Goal: Task Accomplishment & Management: Use online tool/utility

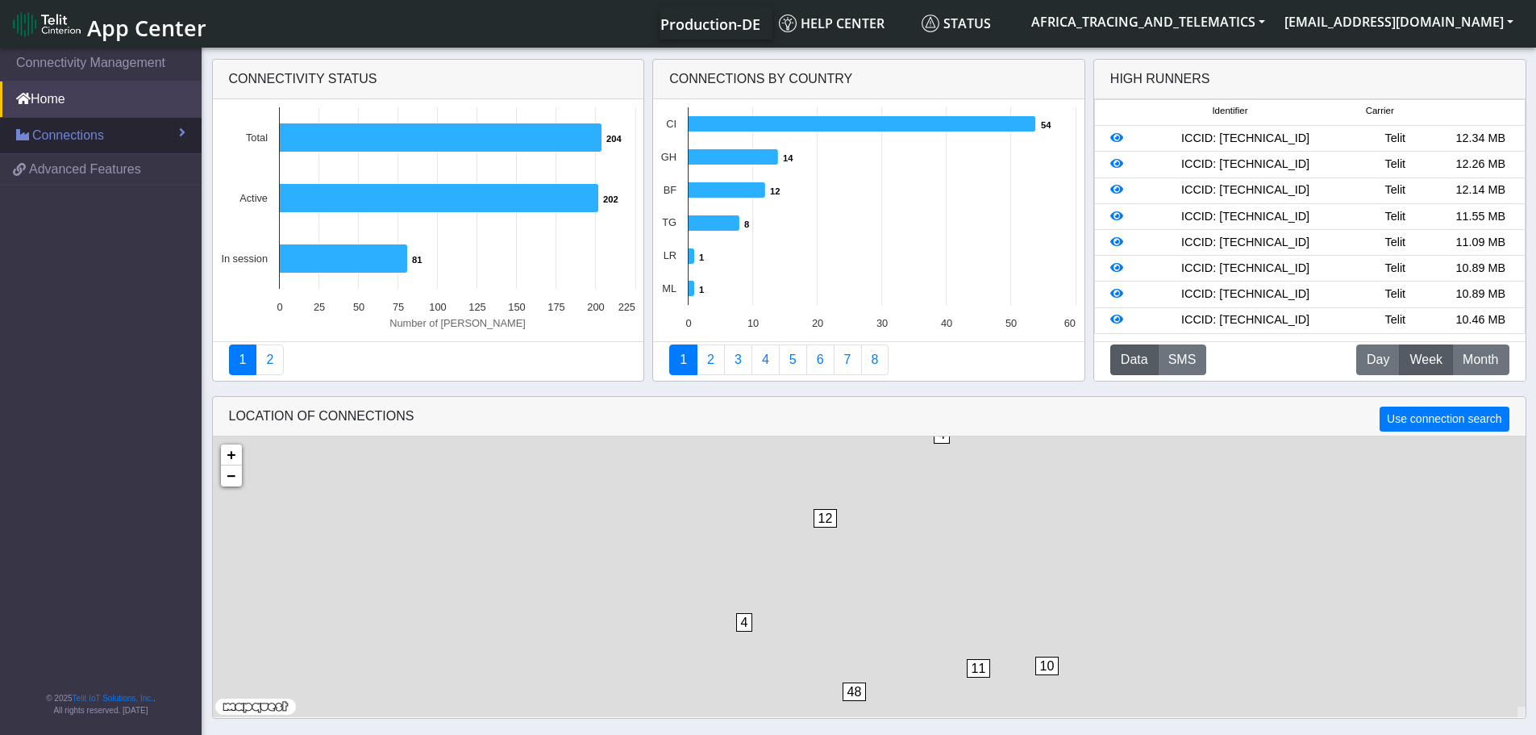
click at [78, 130] on span "Connections" at bounding box center [68, 135] width 72 height 19
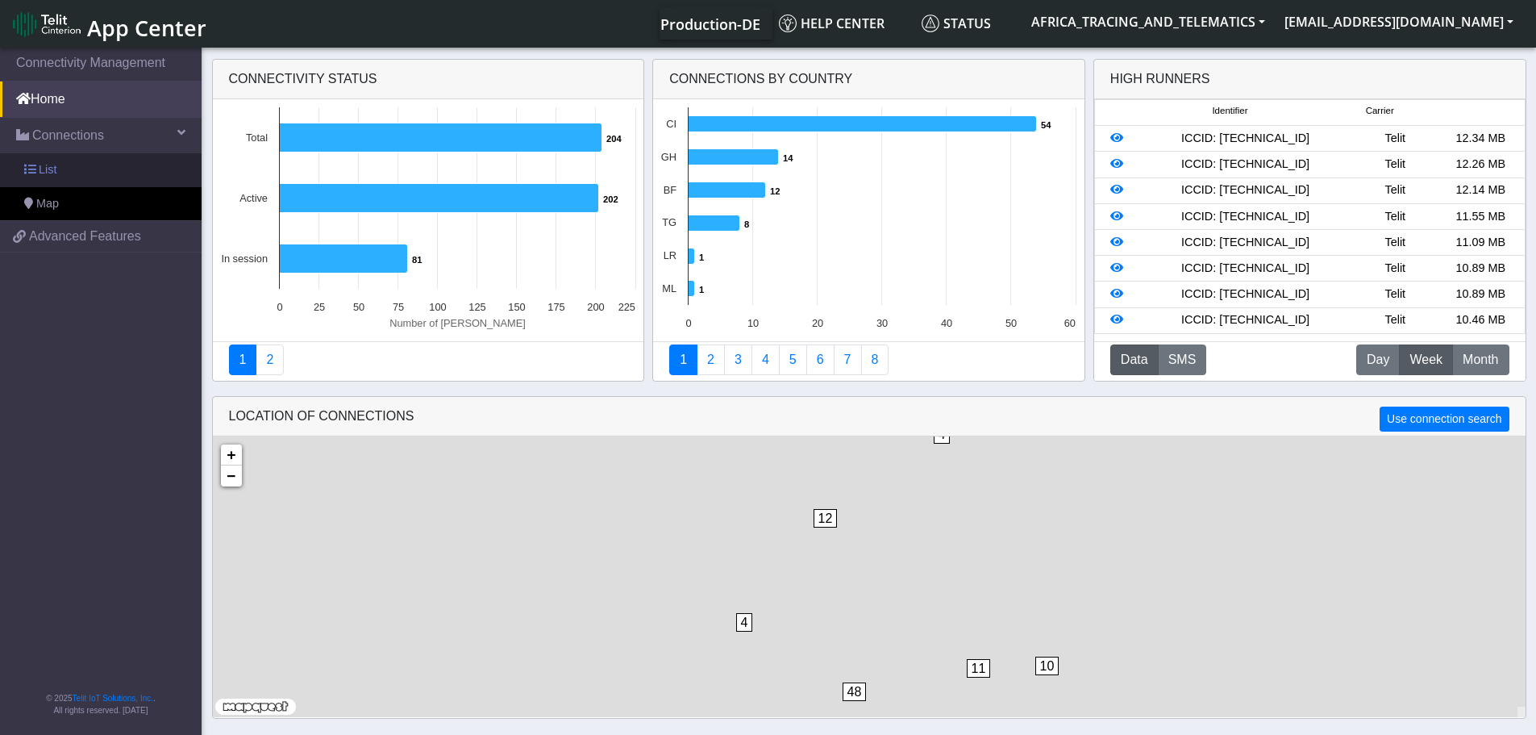
click at [90, 162] on link "List" at bounding box center [101, 170] width 202 height 34
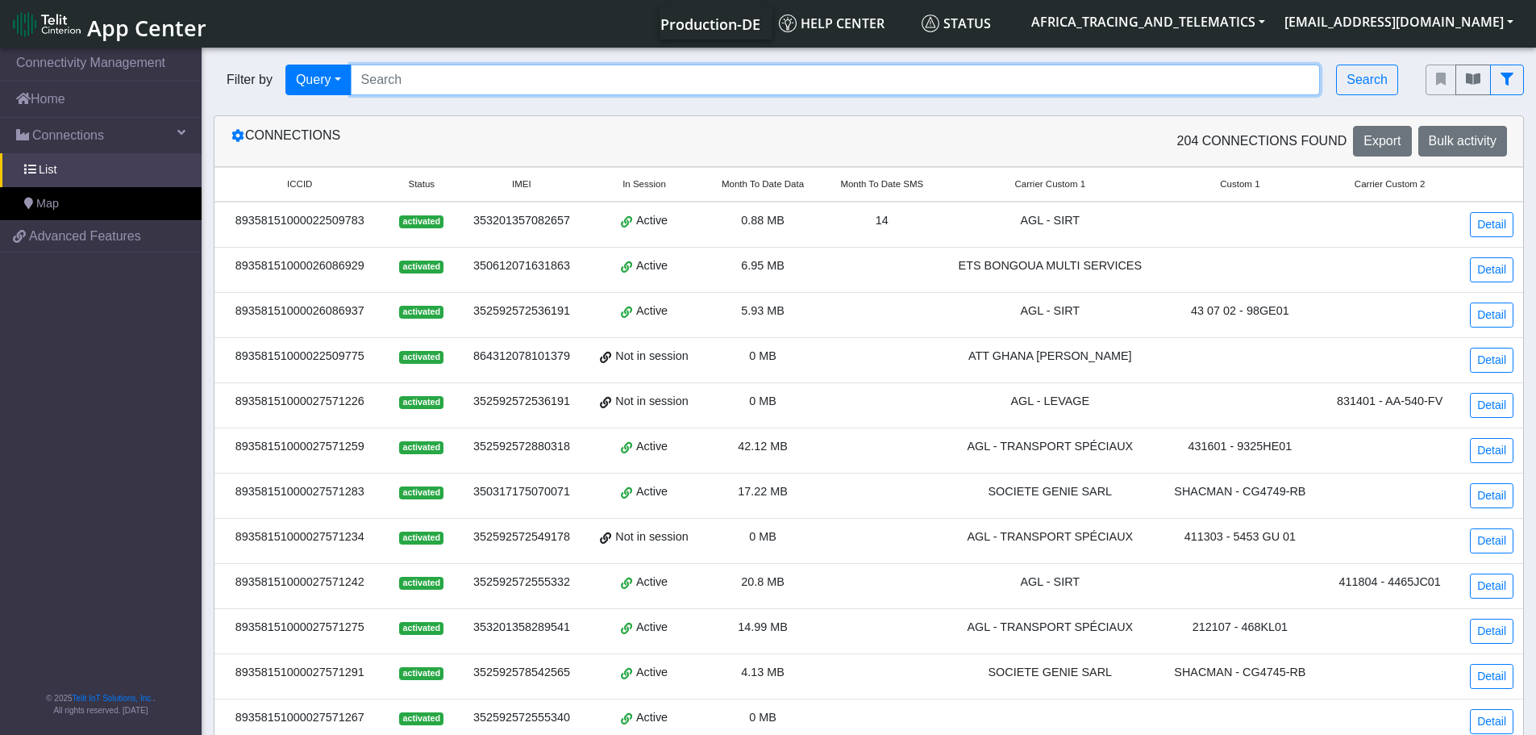
click at [452, 94] on input "Search..." at bounding box center [836, 80] width 970 height 31
paste input "89358151000027571507"
type input "89358151000027571507"
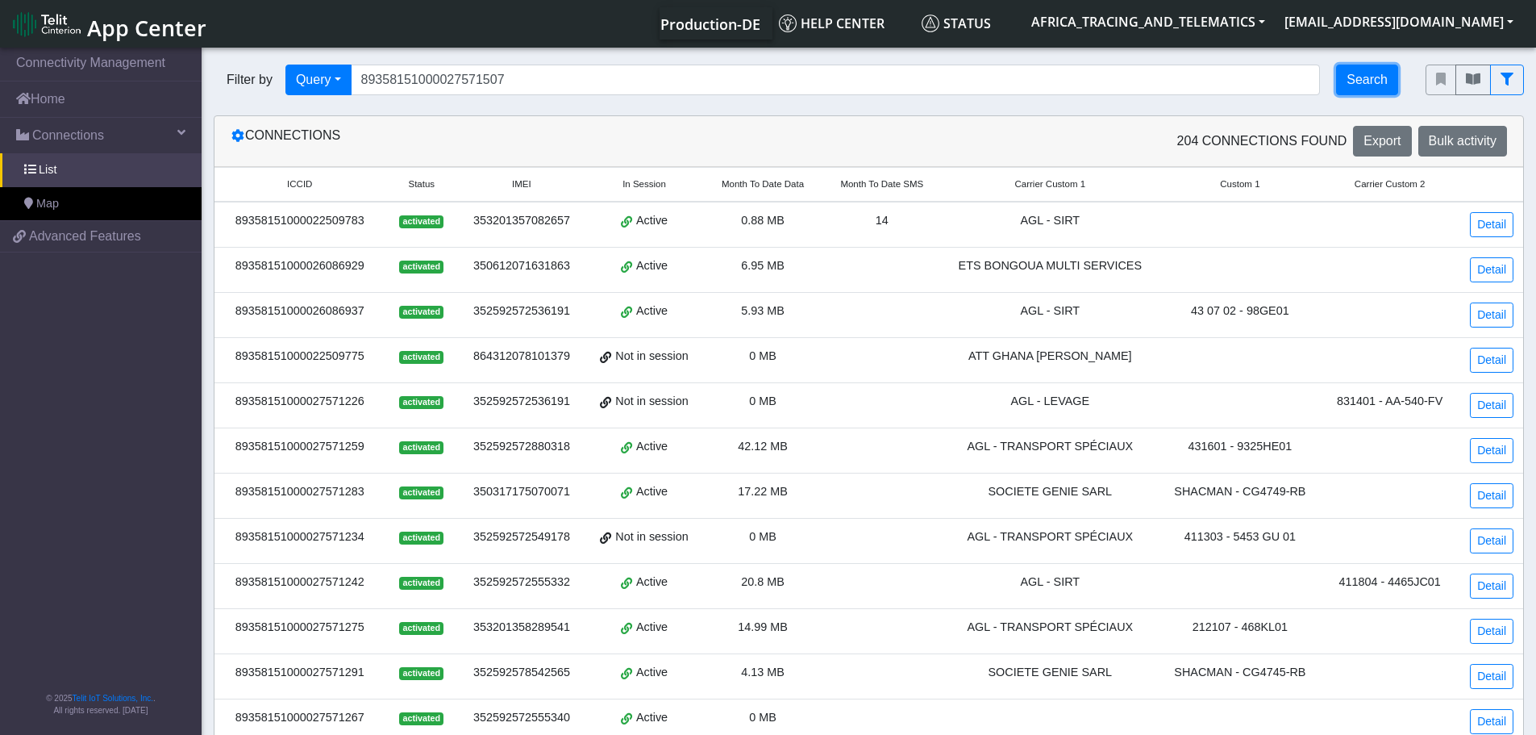
click at [1362, 83] on button "Search" at bounding box center [1367, 80] width 62 height 31
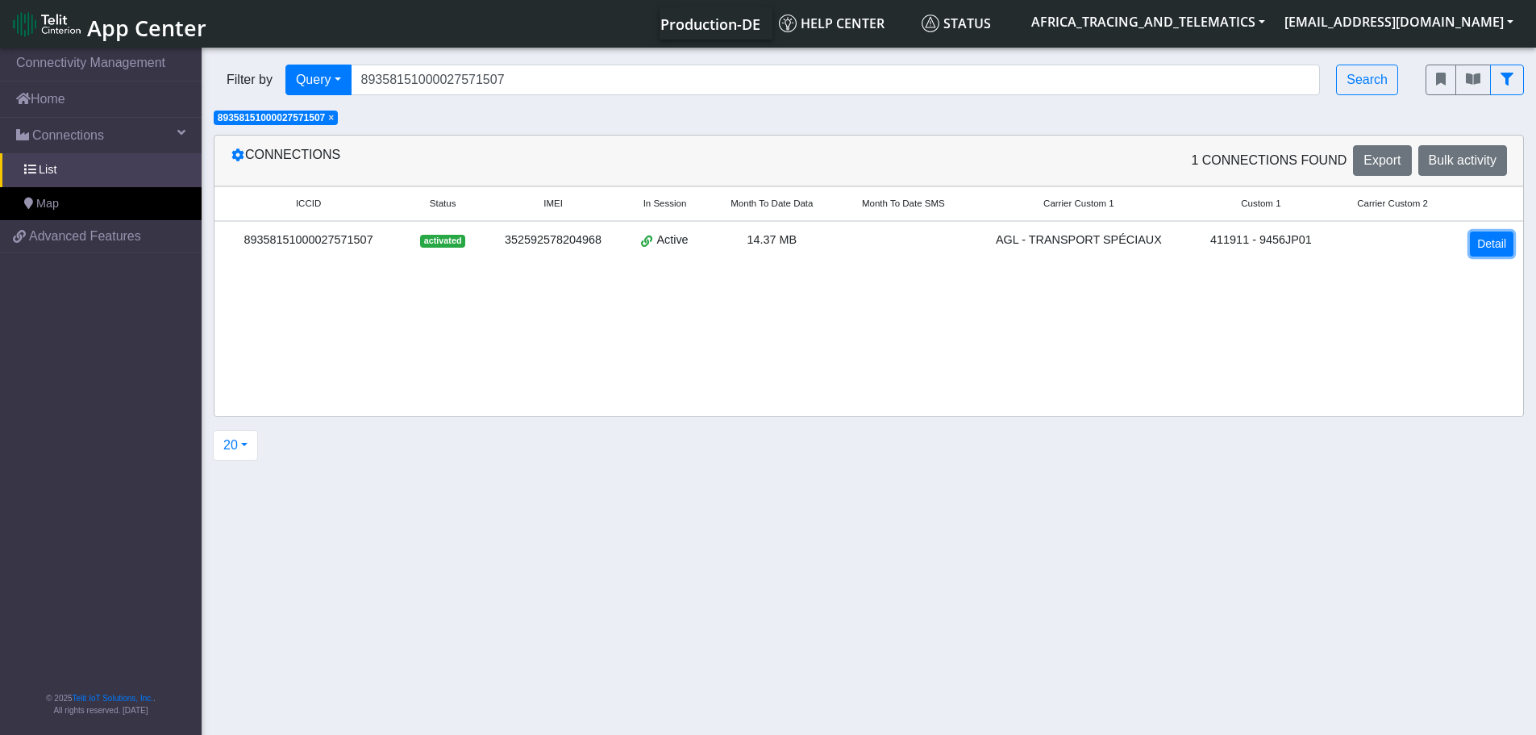
click at [1511, 240] on link "Detail" at bounding box center [1492, 243] width 44 height 25
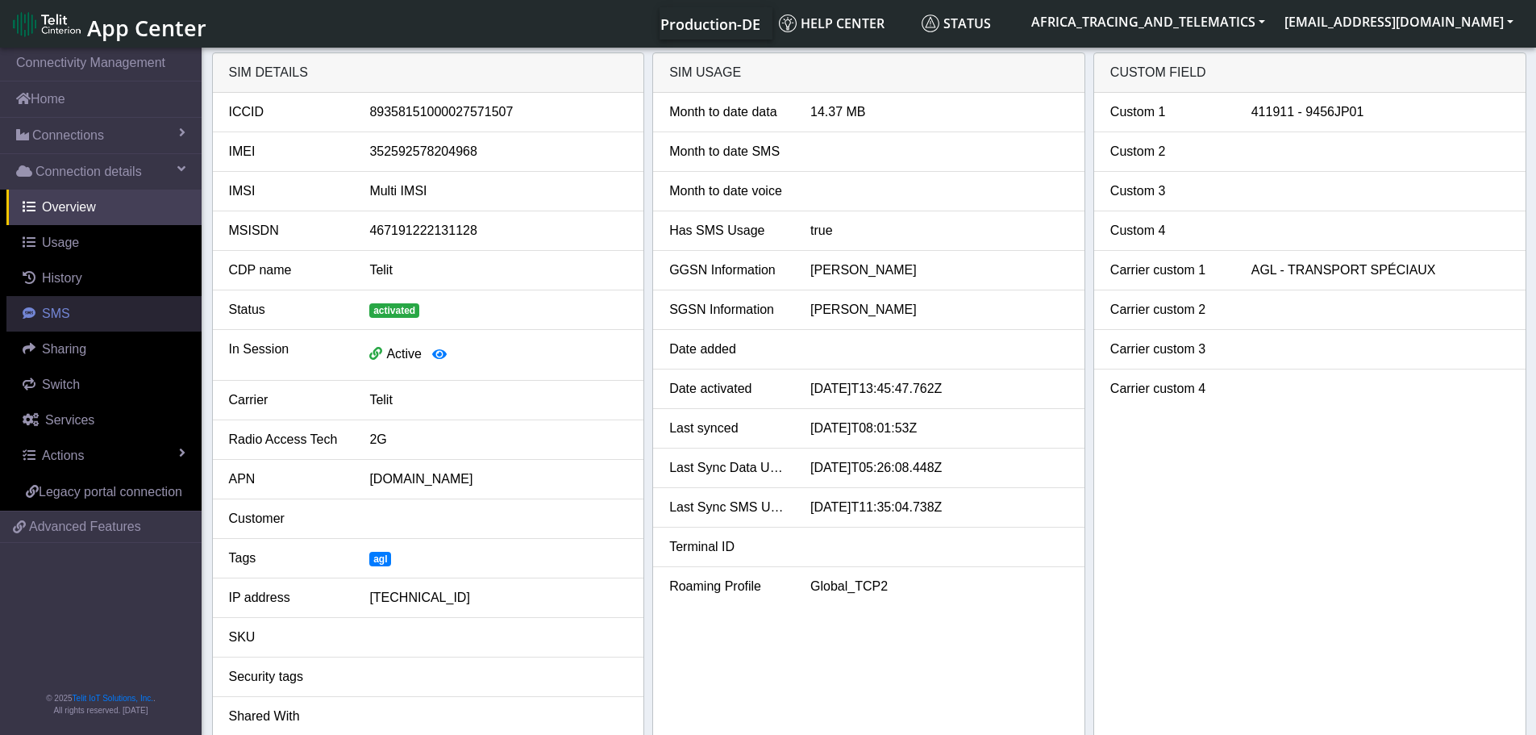
click at [73, 296] on link "SMS" at bounding box center [103, 313] width 195 height 35
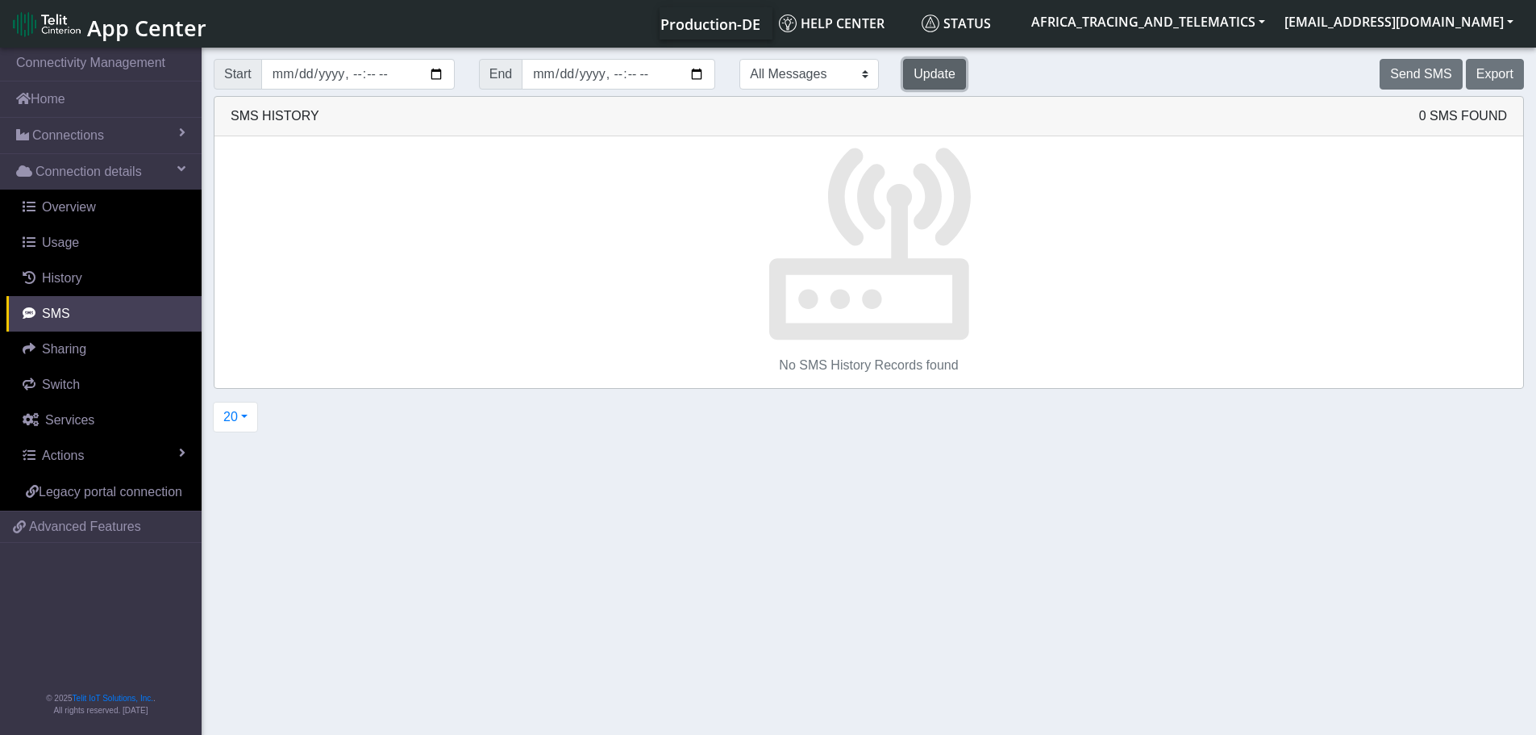
click at [903, 85] on button "Update" at bounding box center [934, 74] width 63 height 31
click at [1403, 72] on button "Send SMS" at bounding box center [1421, 74] width 82 height 31
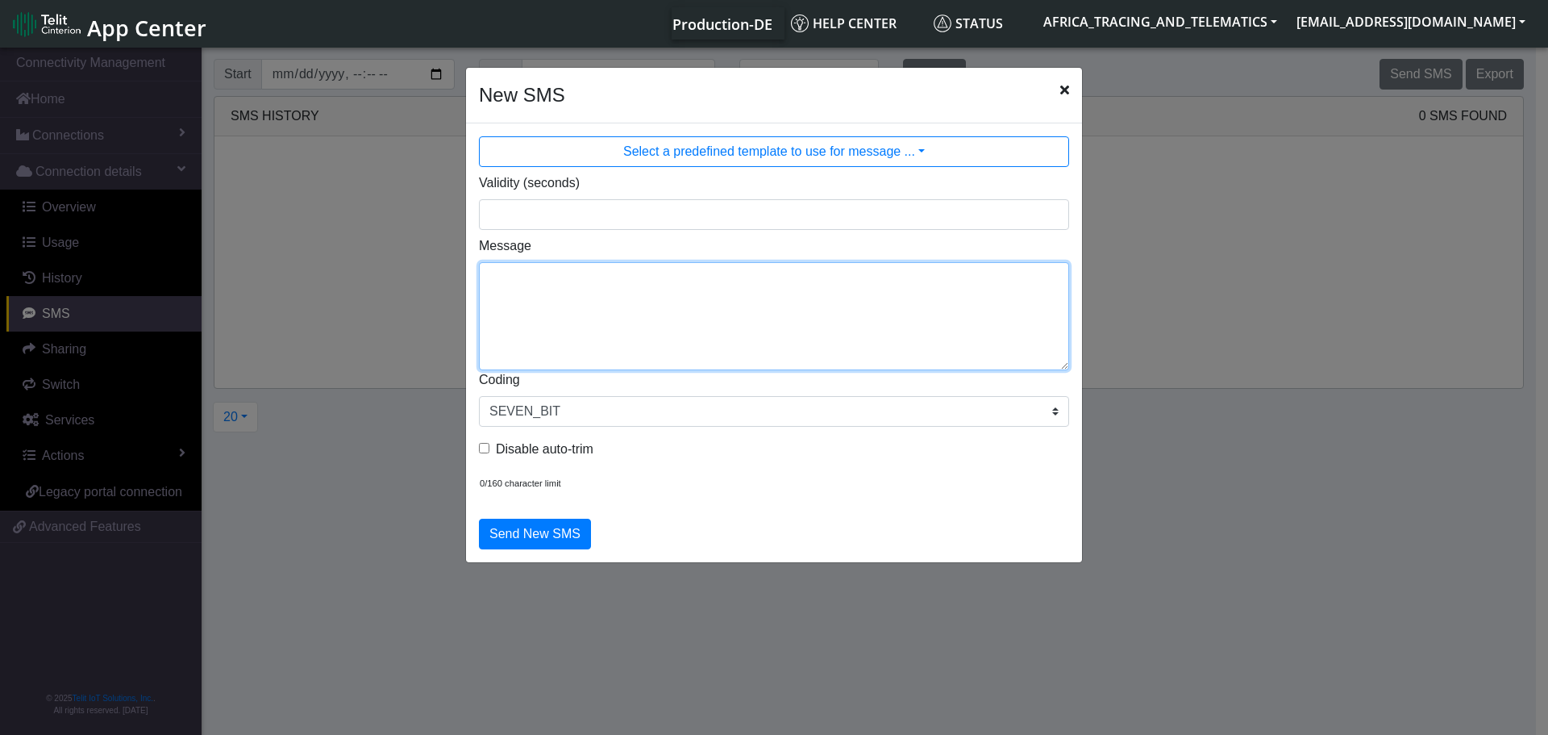
click at [833, 319] on textarea "Message" at bounding box center [774, 316] width 590 height 108
type textarea "F M ggps"
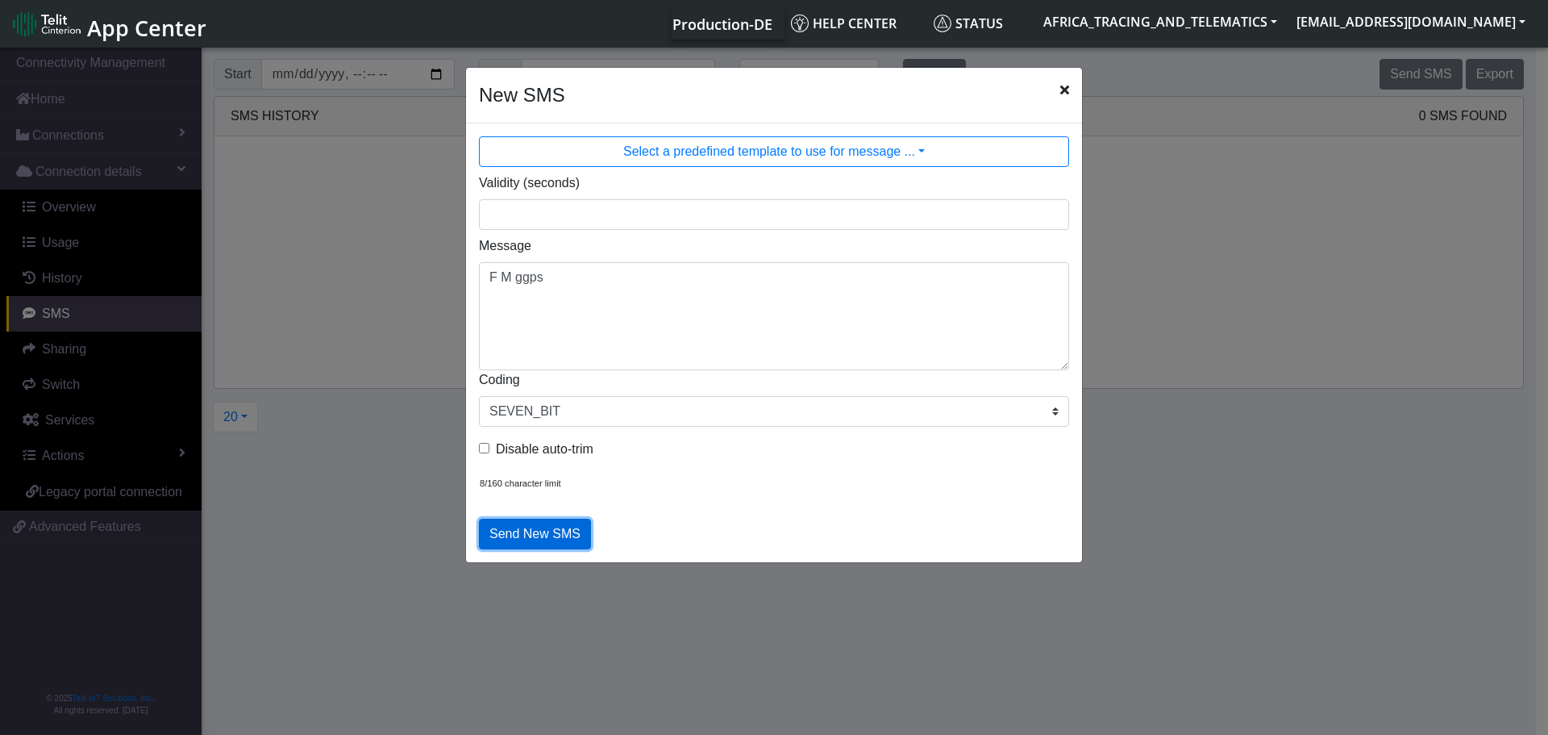
click at [547, 546] on button "Send New SMS" at bounding box center [535, 533] width 112 height 31
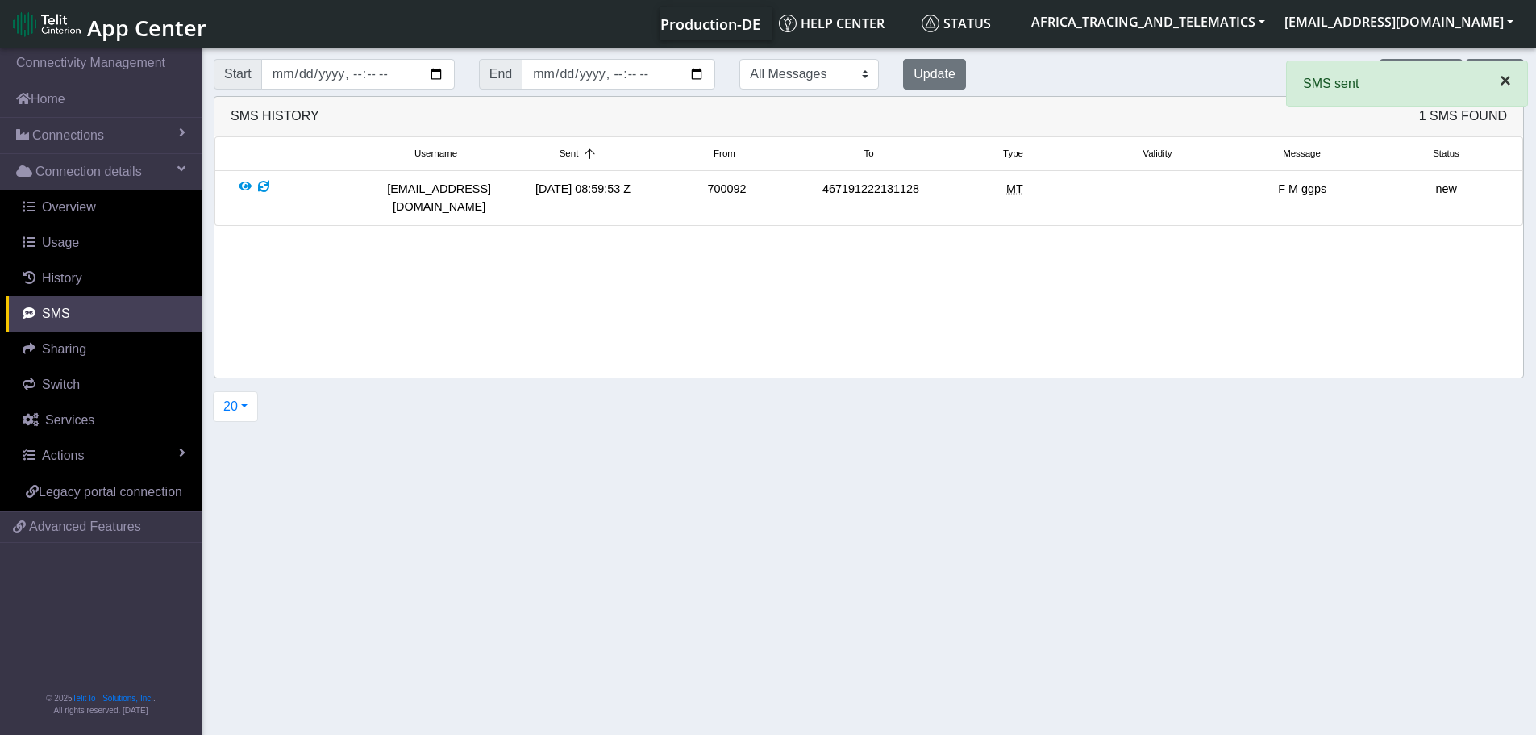
click at [1502, 85] on span "×" at bounding box center [1505, 80] width 11 height 22
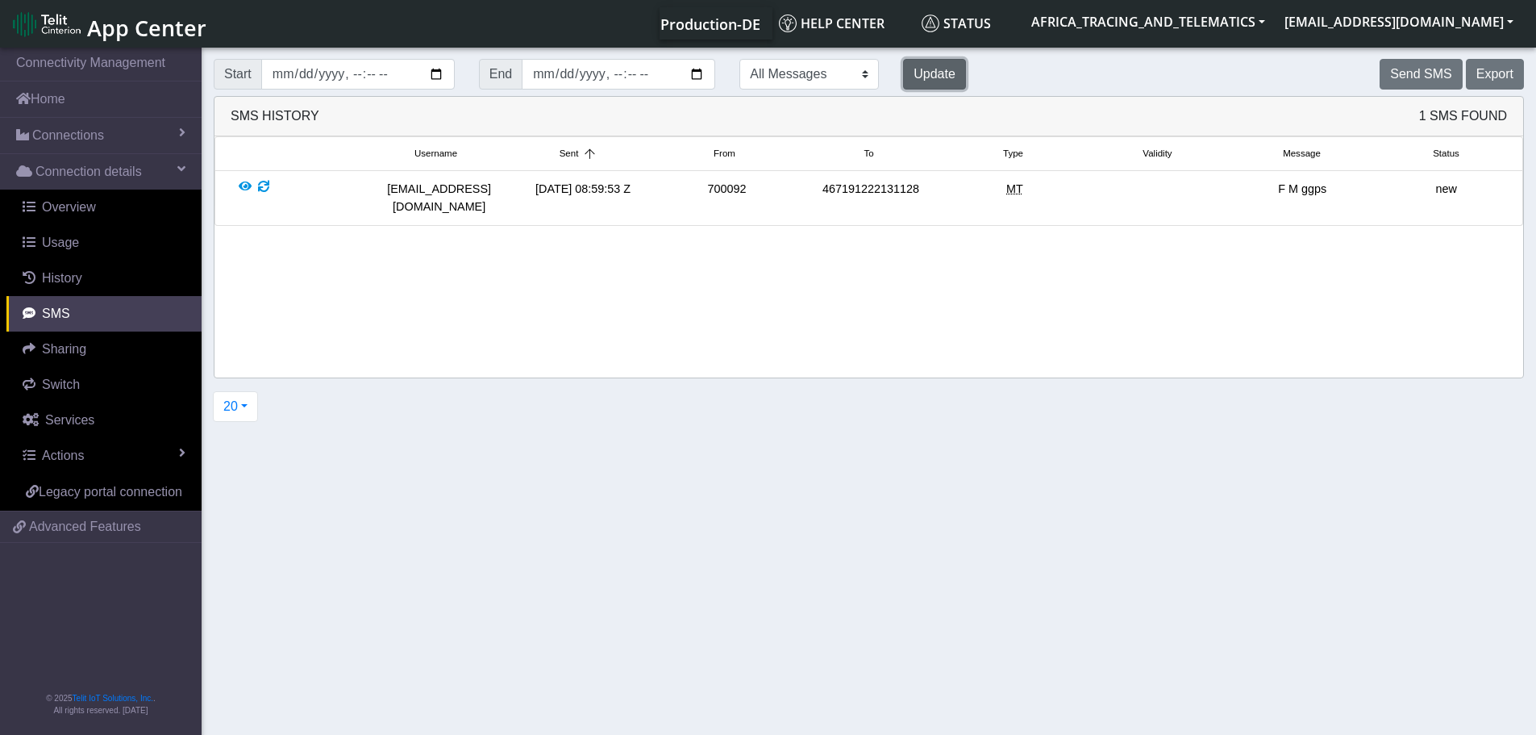
click at [903, 76] on button "Update" at bounding box center [934, 74] width 63 height 31
click at [903, 75] on button "Update" at bounding box center [934, 74] width 63 height 31
click at [903, 73] on button "Update" at bounding box center [934, 74] width 63 height 31
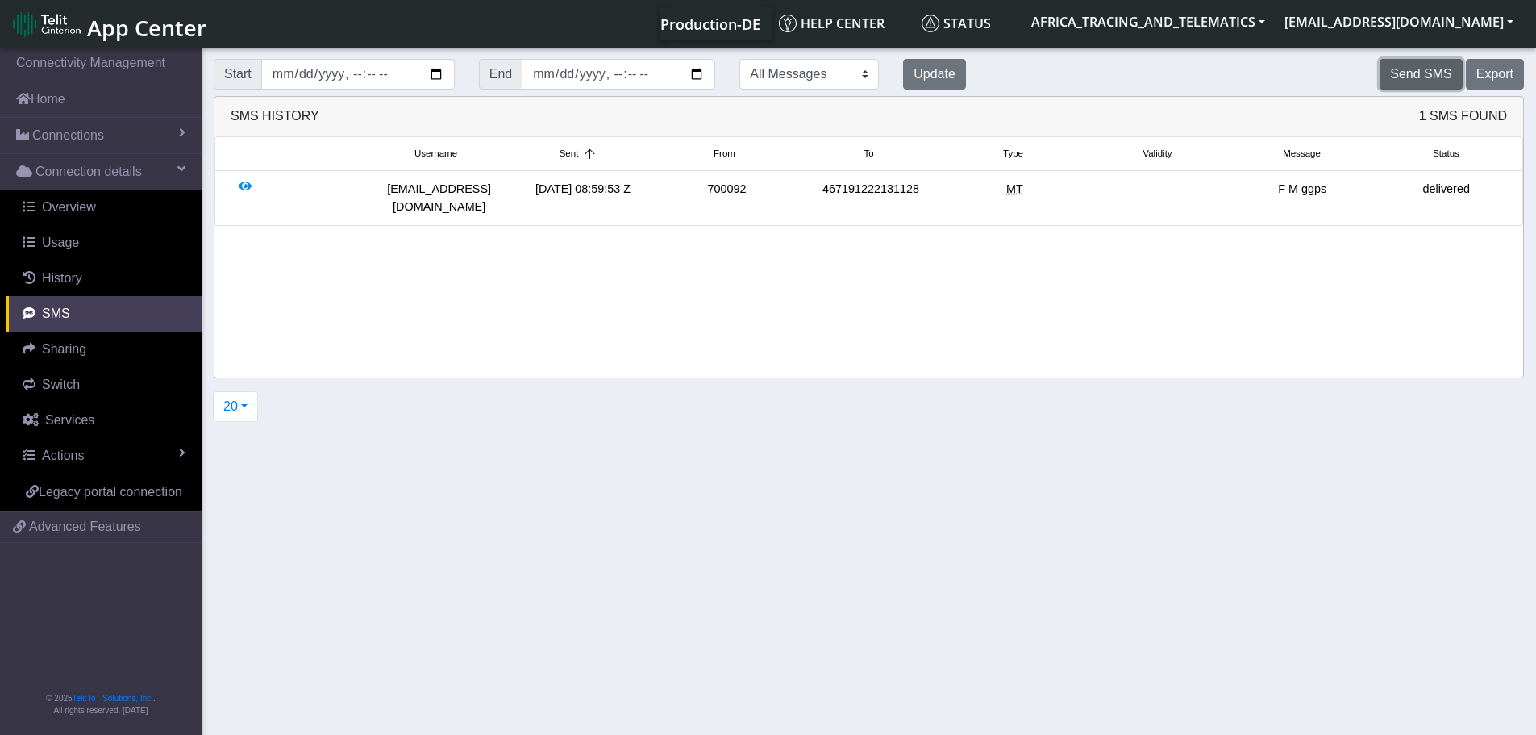
click at [1419, 69] on button "Send SMS" at bounding box center [1421, 74] width 82 height 31
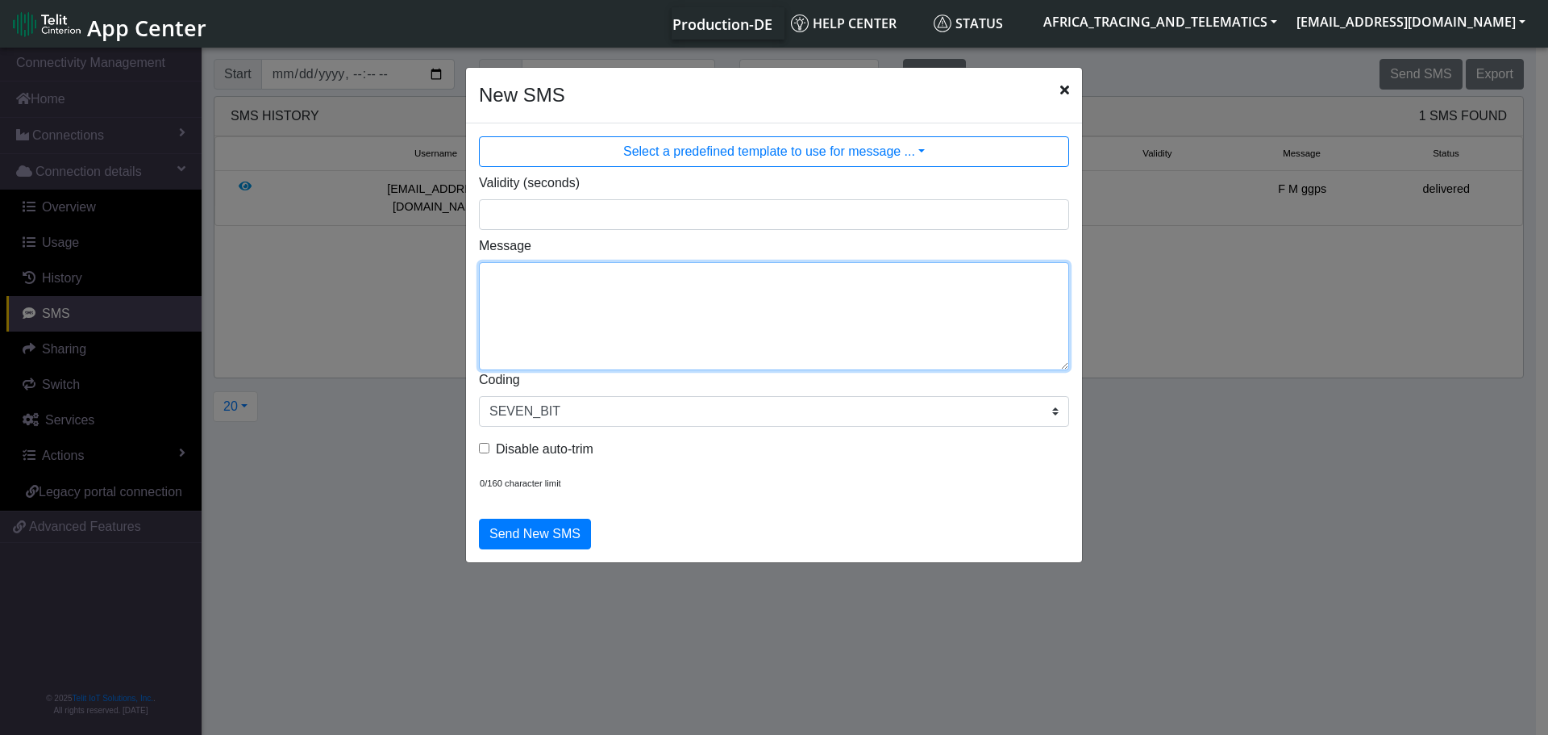
click at [685, 288] on textarea "Message" at bounding box center [774, 316] width 590 height 108
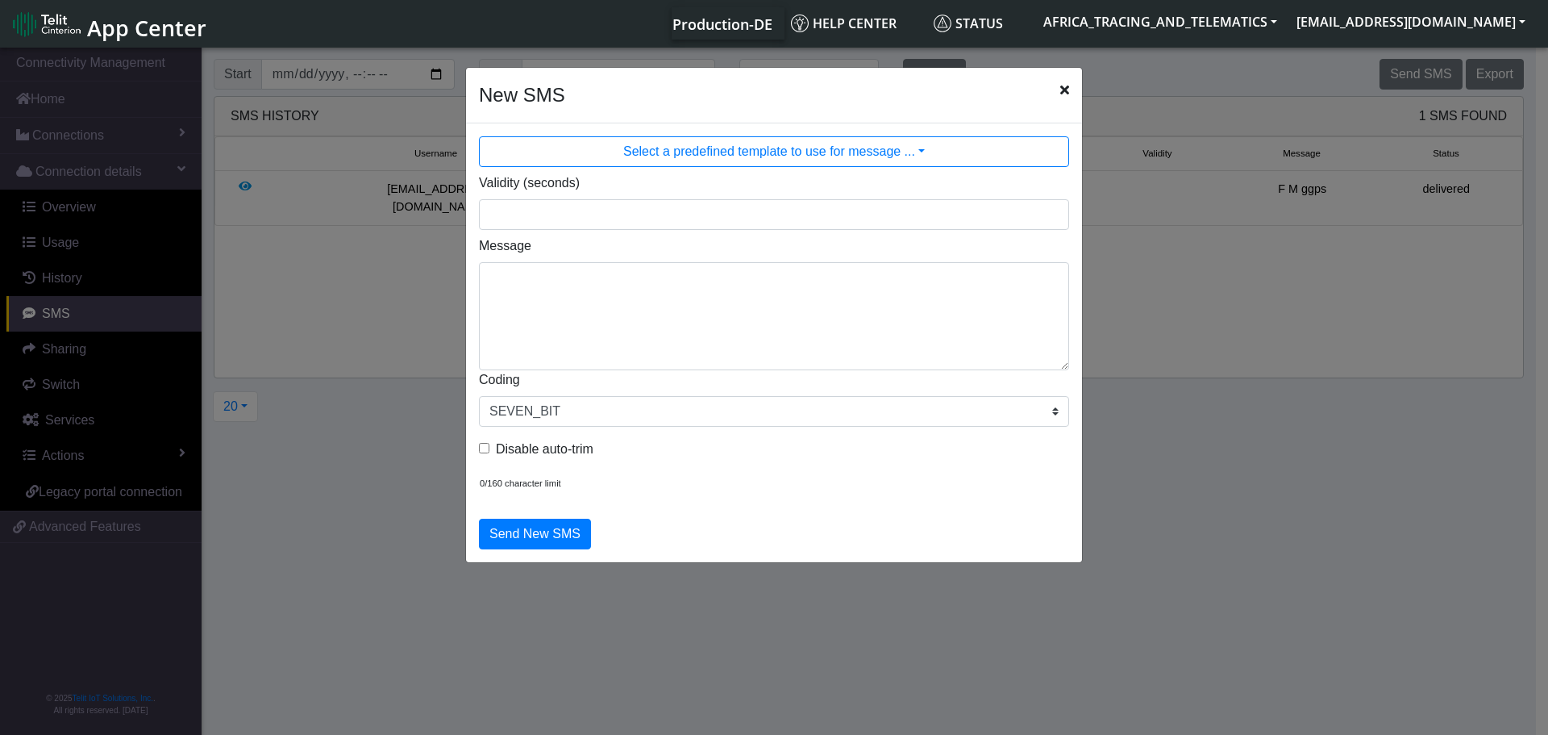
click at [1068, 86] on icon "Close" at bounding box center [1064, 89] width 9 height 13
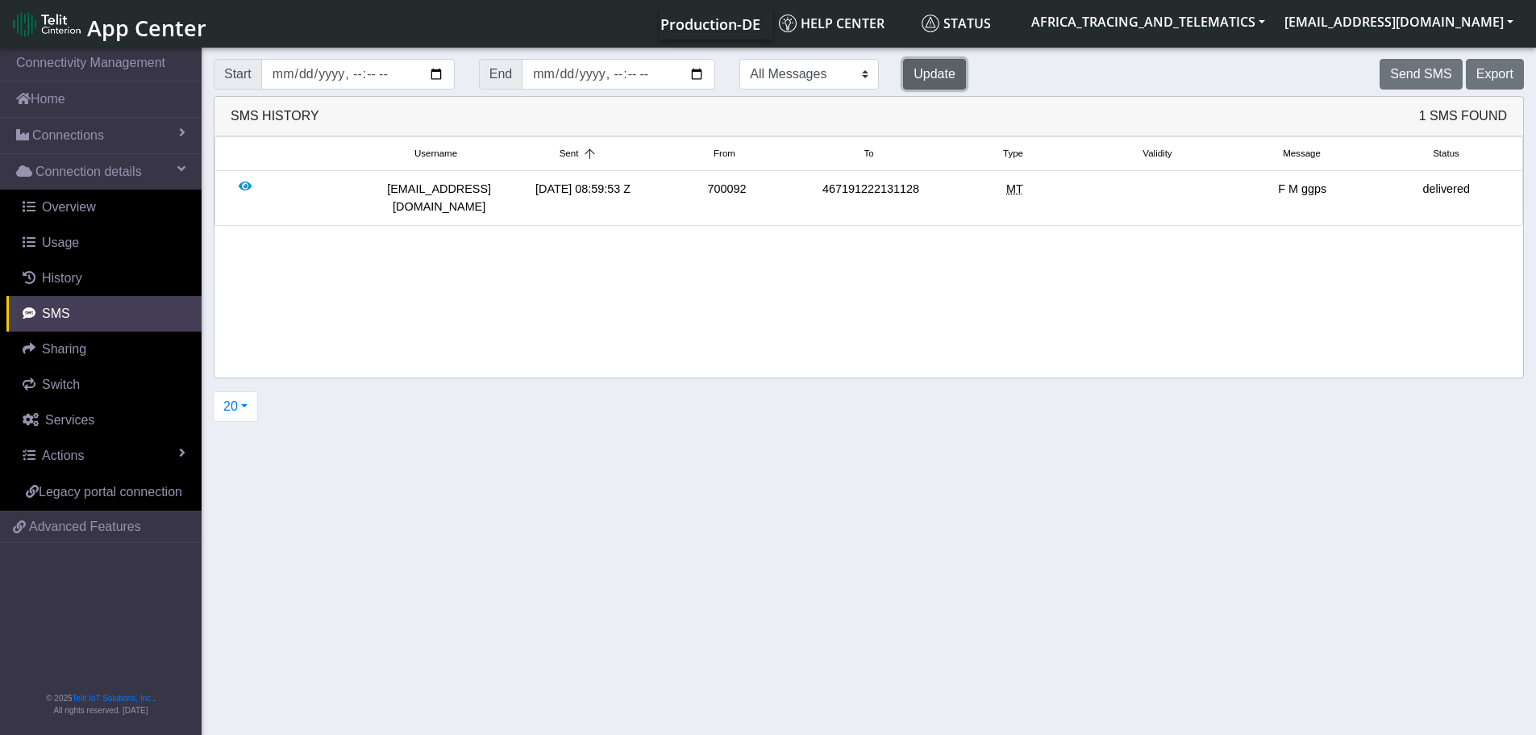
click at [903, 76] on button "Update" at bounding box center [934, 74] width 63 height 31
click at [903, 75] on button "Update" at bounding box center [934, 74] width 63 height 31
click at [903, 77] on button "Update" at bounding box center [934, 74] width 63 height 31
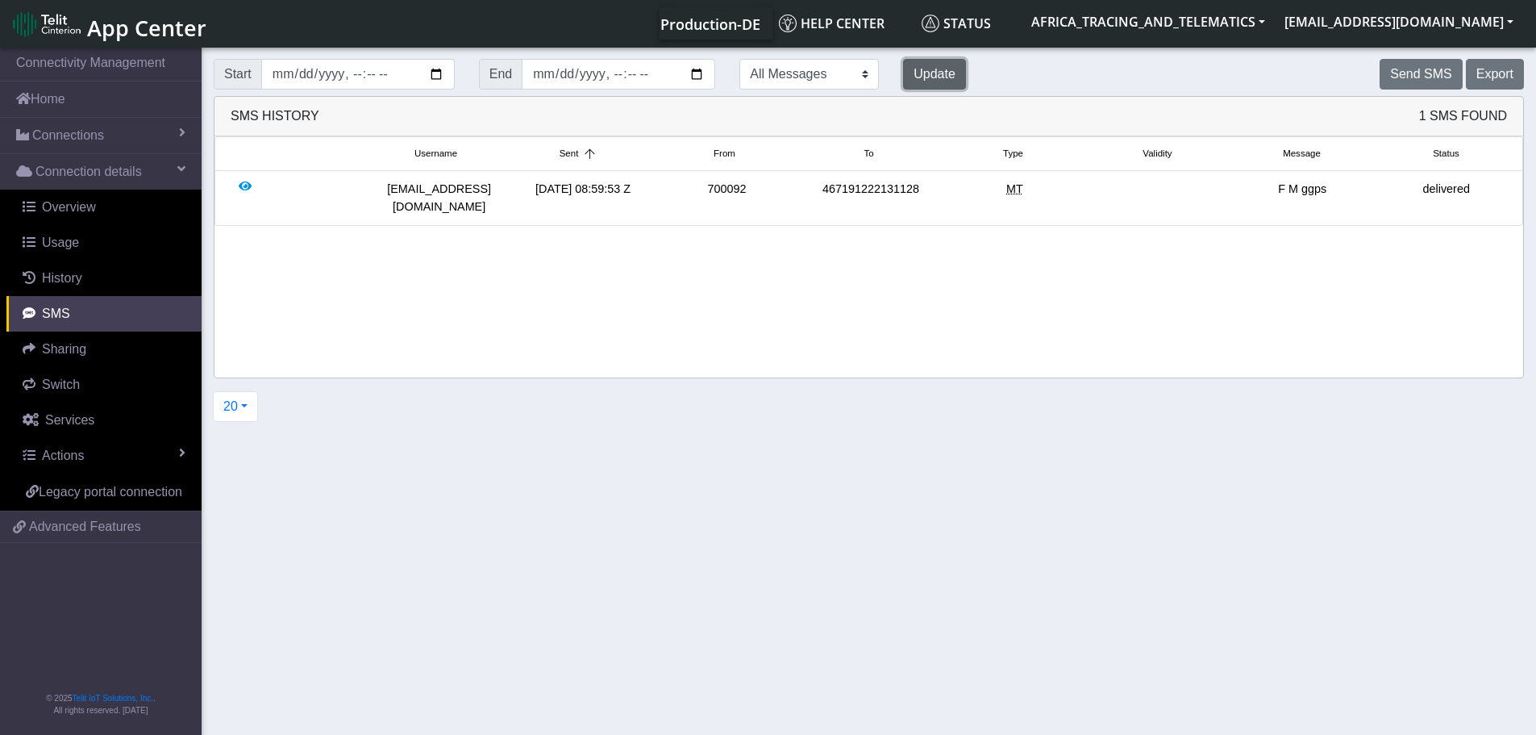
click at [903, 73] on button "Update" at bounding box center [934, 74] width 63 height 31
click at [1417, 75] on button "Send SMS" at bounding box center [1421, 74] width 82 height 31
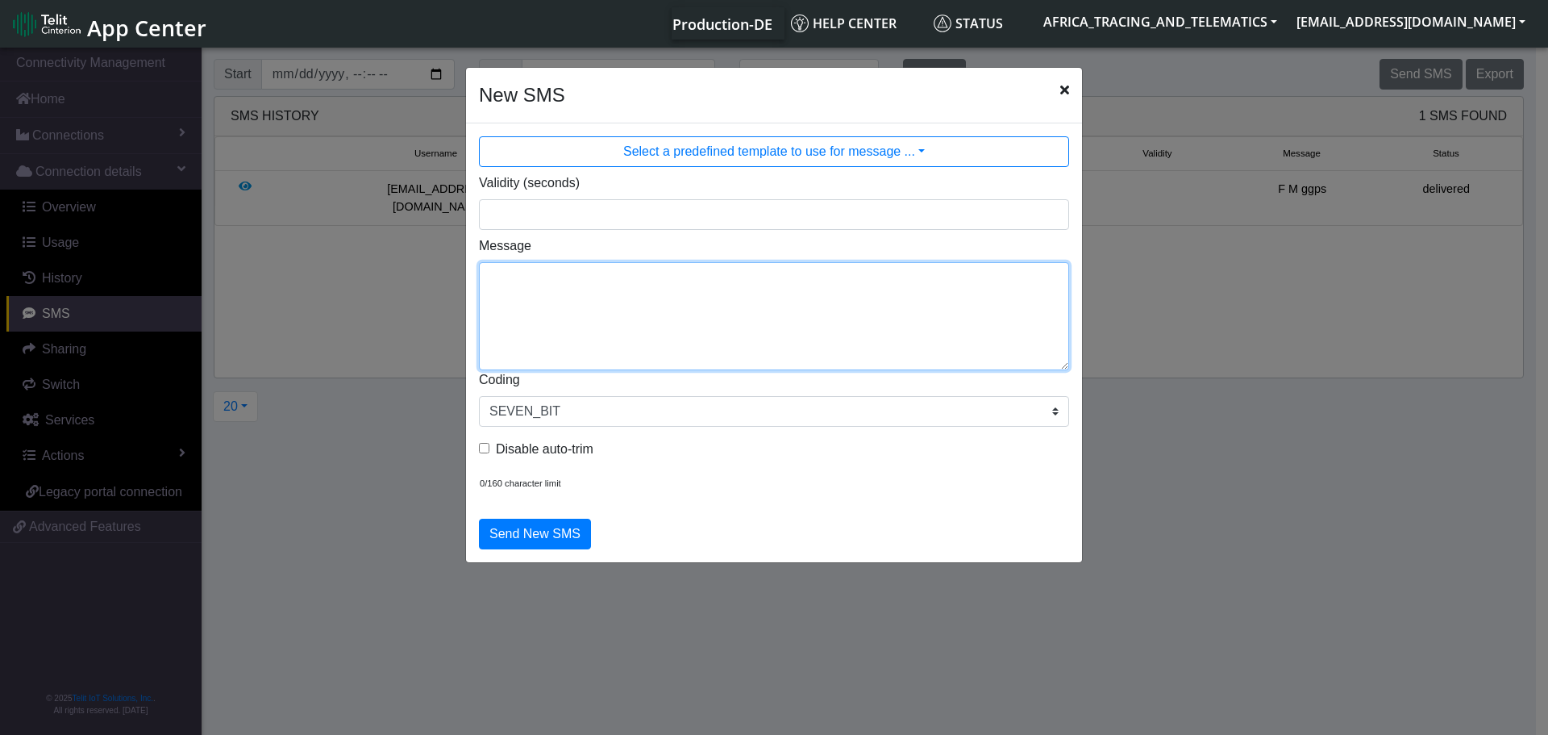
click at [781, 343] on textarea "Message" at bounding box center [774, 316] width 590 height 108
type textarea "F M cpureset"
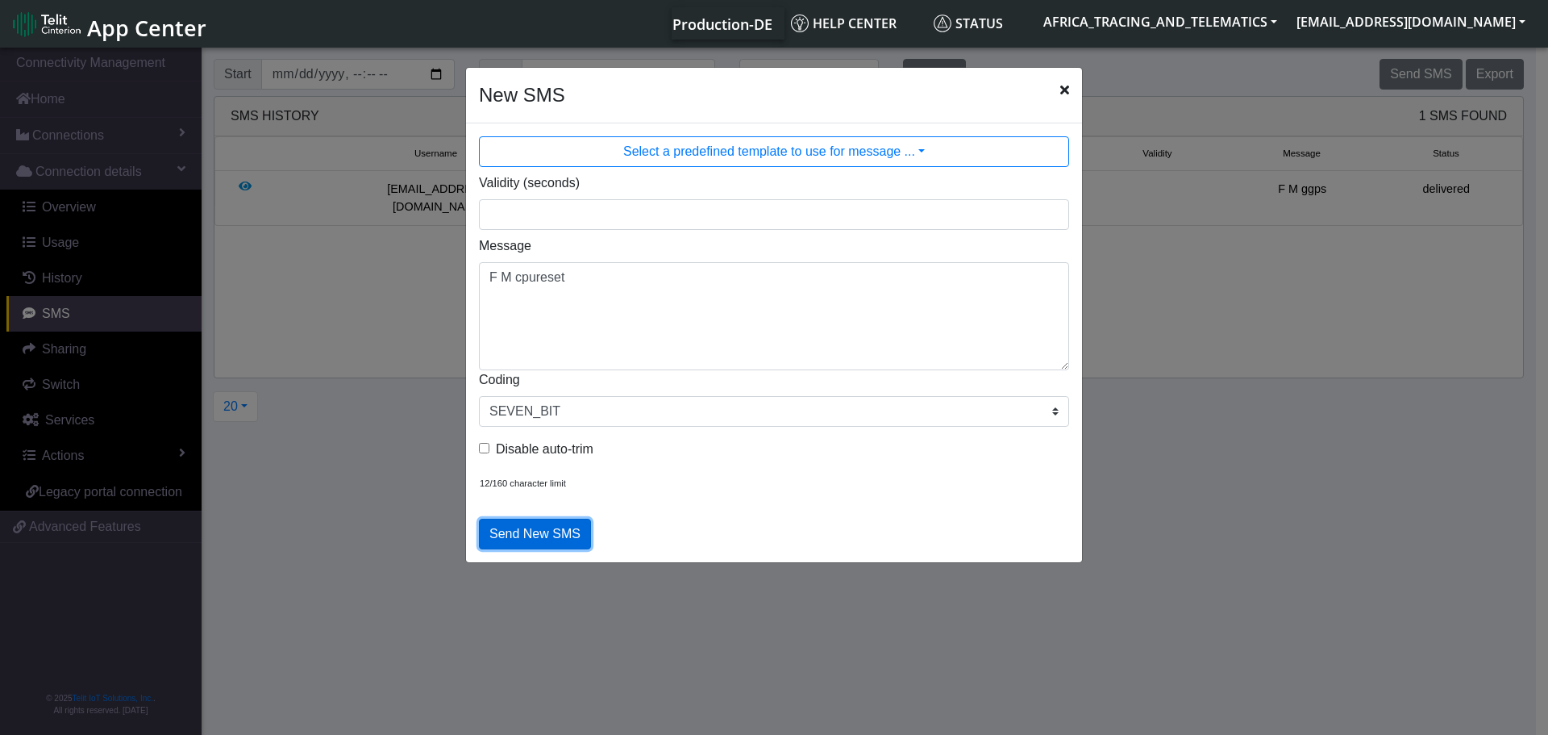
click at [527, 535] on button "Send New SMS" at bounding box center [535, 533] width 112 height 31
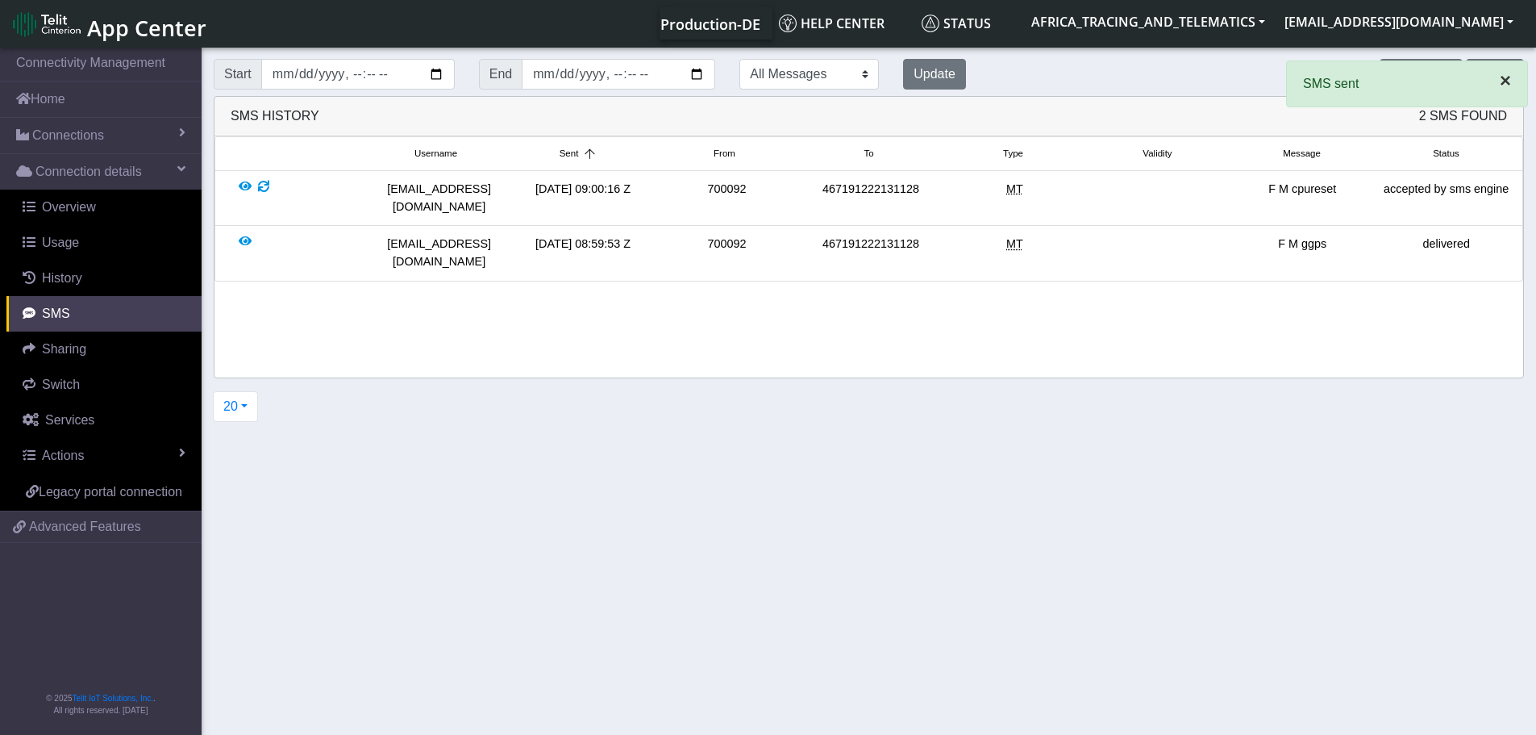
click at [1503, 77] on span "×" at bounding box center [1505, 80] width 11 height 22
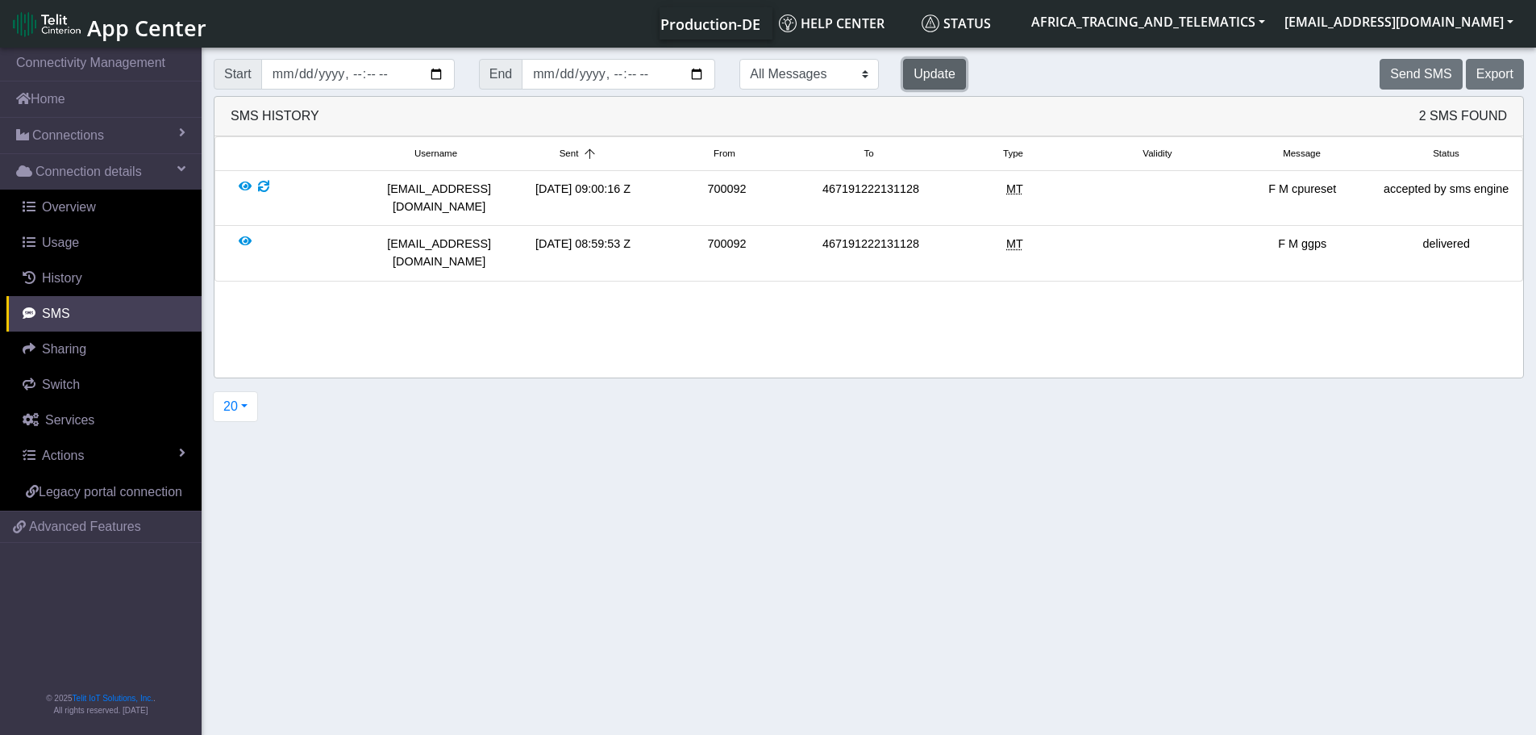
drag, startPoint x: 872, startPoint y: 63, endPoint x: 884, endPoint y: 68, distance: 12.3
click at [903, 63] on button "Update" at bounding box center [934, 74] width 63 height 31
click at [915, 73] on div "Update" at bounding box center [934, 74] width 87 height 31
click at [903, 78] on button "Update" at bounding box center [934, 74] width 63 height 31
